Goal: Task Accomplishment & Management: Manage account settings

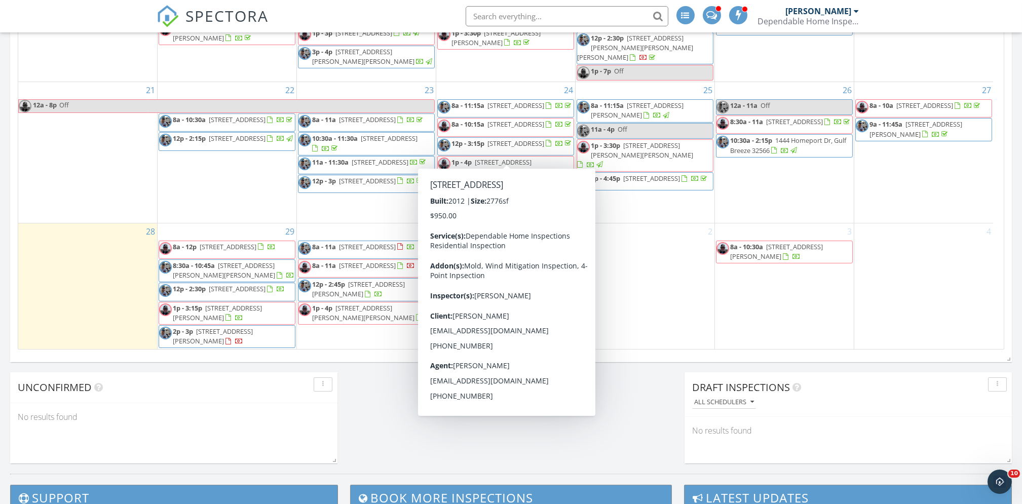
scroll to position [581, 0]
click at [379, 422] on div "Today Marty Buchman No results found New Inspection New Quote Map + − Leaflet |…" at bounding box center [511, 11] width 1022 height 922
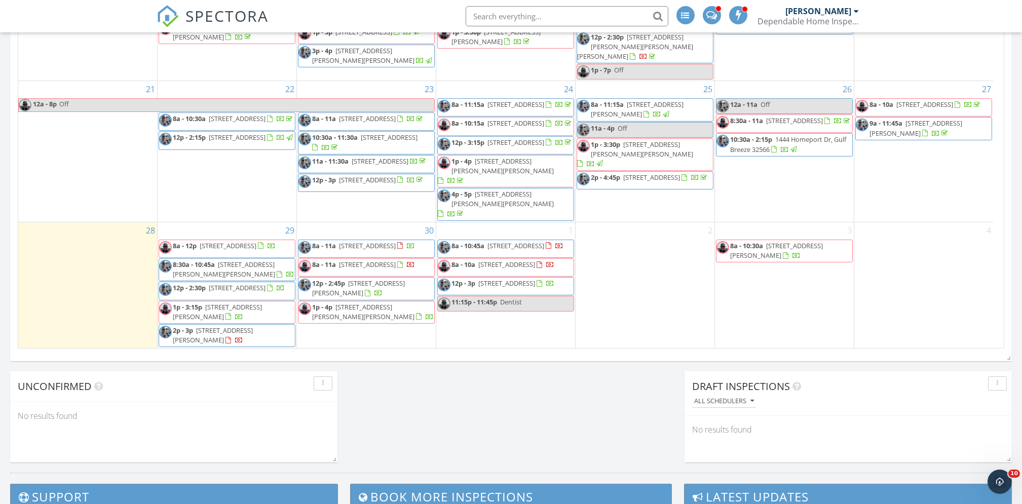
click at [371, 401] on div "Today Marty Buchman No results found New Inspection New Quote Map + − Leaflet |…" at bounding box center [511, 11] width 1022 height 922
click at [367, 374] on div "Today Marty Buchman No results found New Inspection New Quote Map + − Leaflet |…" at bounding box center [511, 11] width 1022 height 922
click at [577, 423] on div "Today Marty Buchman No results found New Inspection New Quote Map + − Leaflet |…" at bounding box center [511, 11] width 1022 height 922
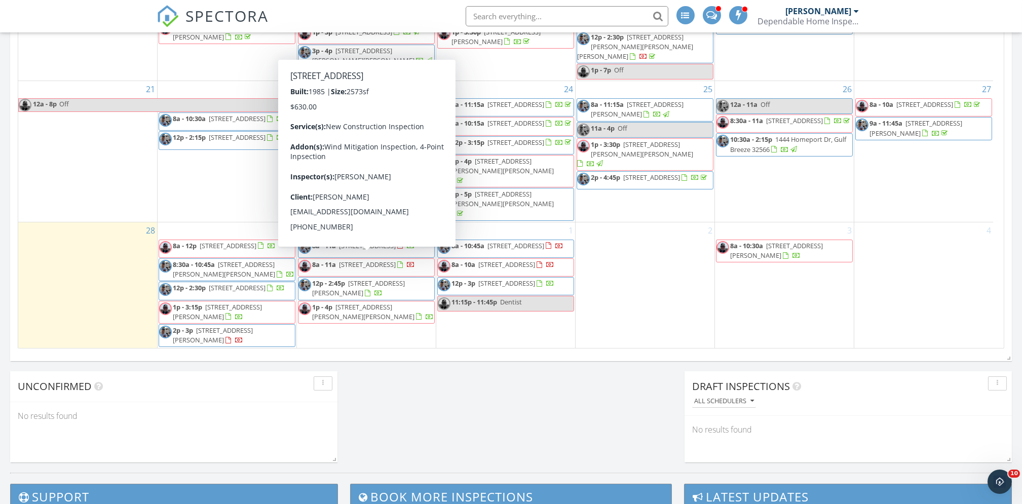
click at [363, 261] on span "70 Country Club Dr E, Destin 32541" at bounding box center [367, 264] width 57 height 9
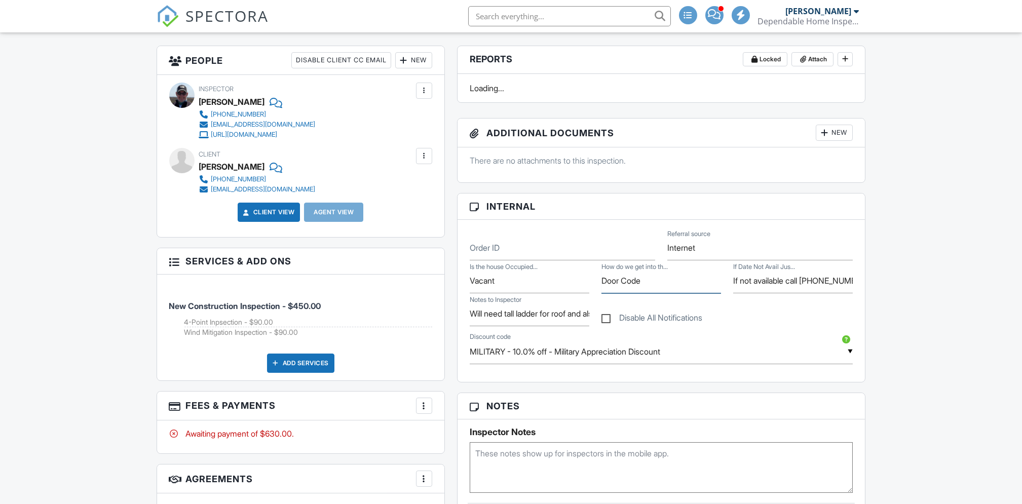
scroll to position [251, 0]
click at [651, 285] on input "Door Code" at bounding box center [662, 281] width 120 height 25
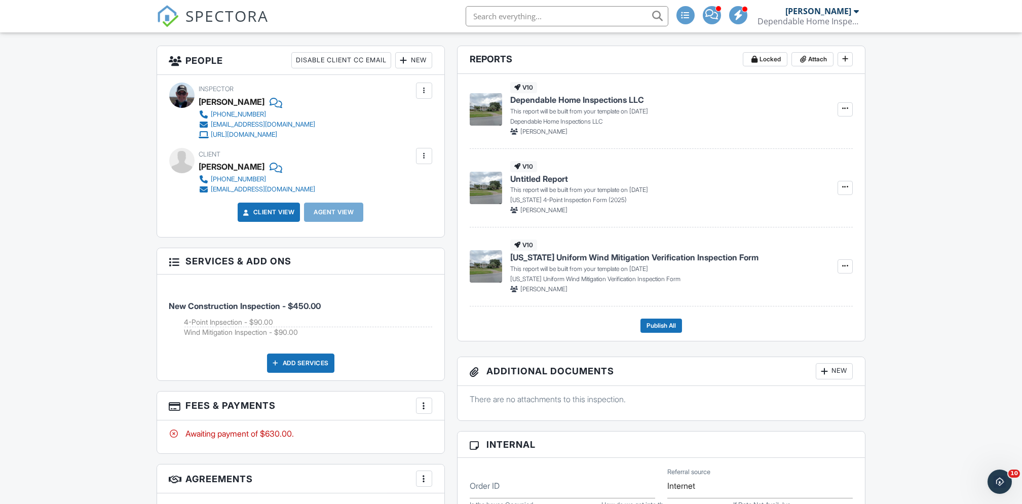
scroll to position [272, 0]
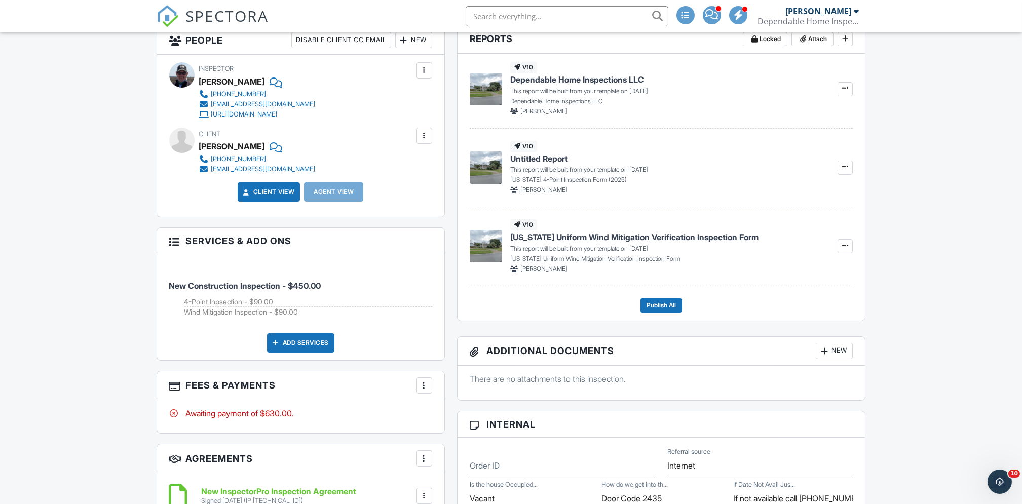
type input "Door Code 2435"
click at [758, 382] on p "There are no attachments to this inspection." at bounding box center [662, 379] width 384 height 11
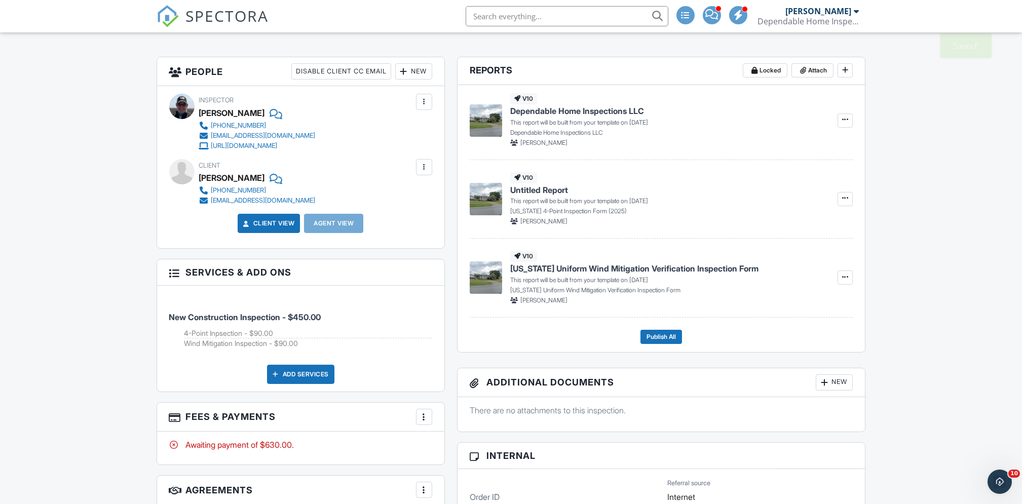
scroll to position [0, 0]
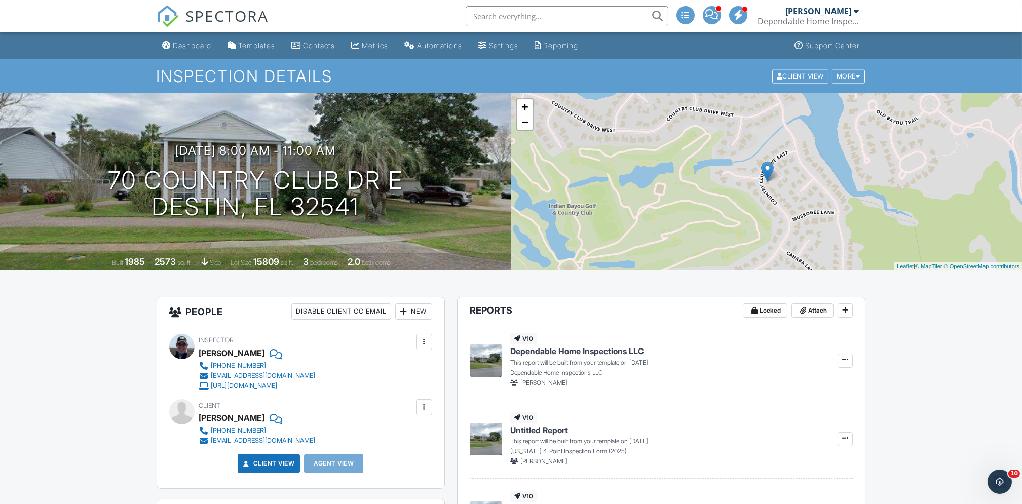
click at [203, 48] on div "Dashboard" at bounding box center [192, 45] width 39 height 9
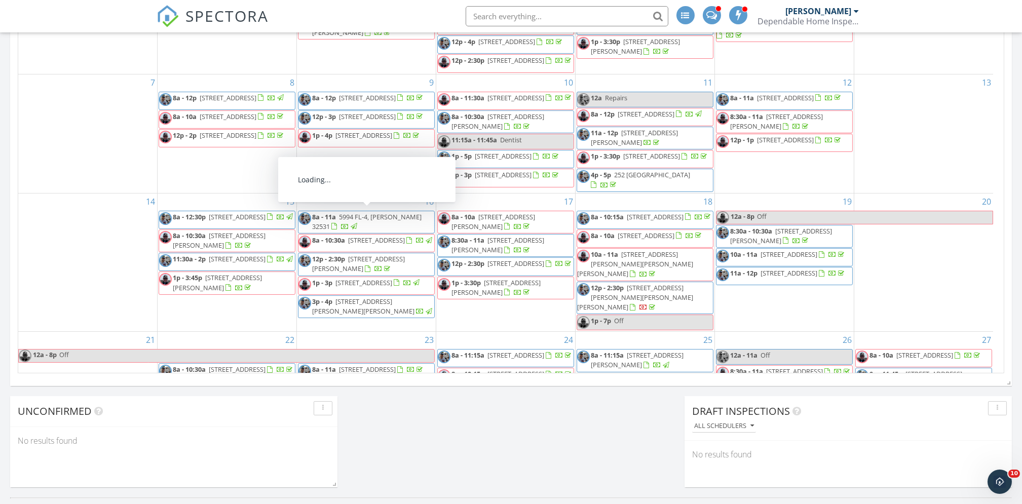
scroll to position [250, 0]
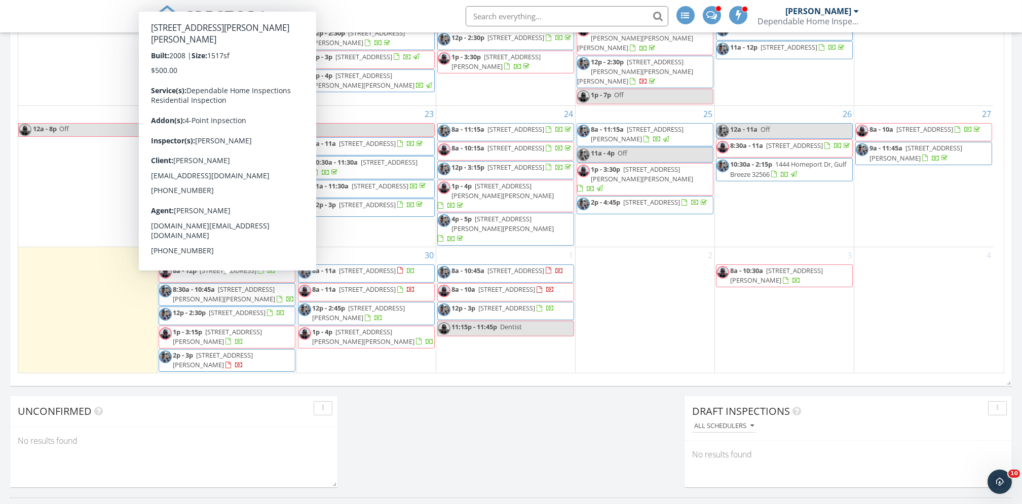
click at [384, 409] on div "Today Marty Buchman No results found New Inspection New Quote Map + − Leaflet |…" at bounding box center [511, 36] width 1022 height 922
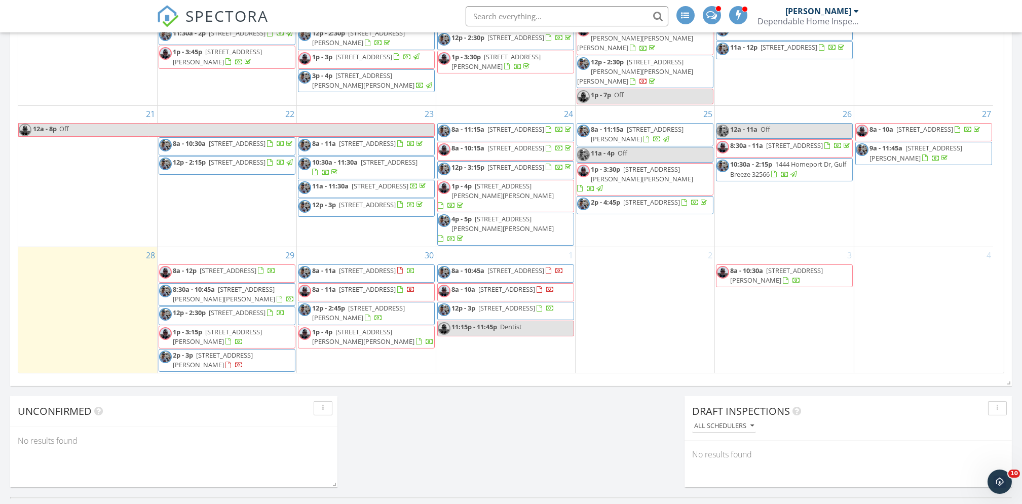
click at [251, 355] on span "420 Heritage Way, Fort Walton Beach 32547" at bounding box center [213, 360] width 80 height 19
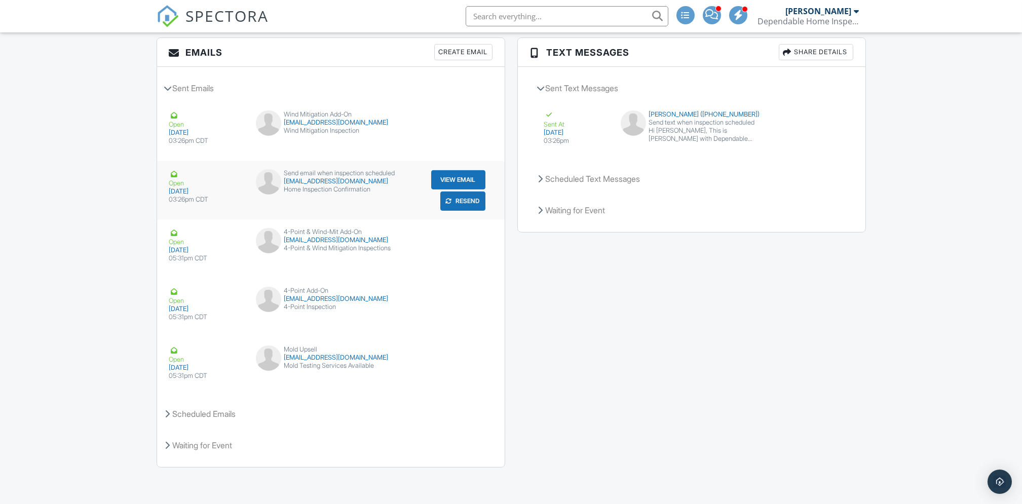
click at [465, 201] on button "Resend" at bounding box center [462, 201] width 45 height 19
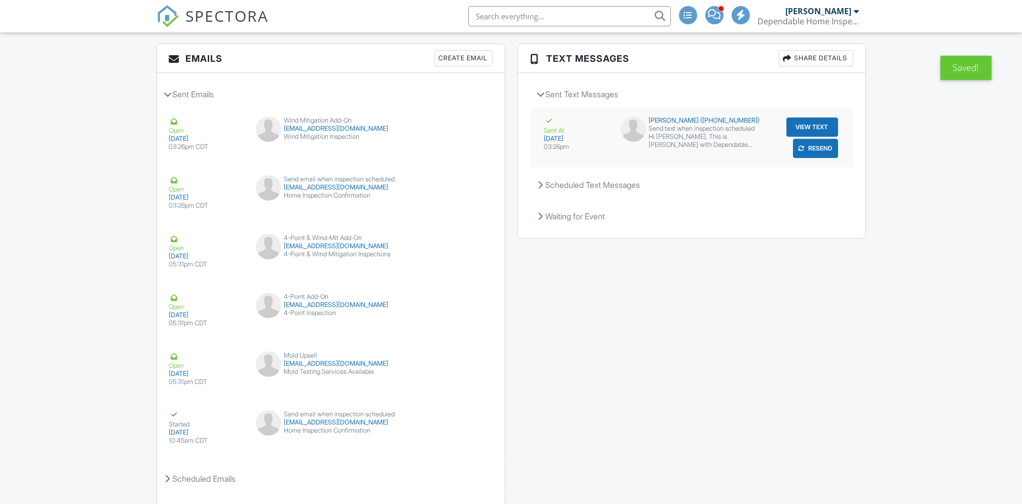
click at [826, 147] on button "Resend" at bounding box center [815, 148] width 45 height 19
